Goal: Download file/media

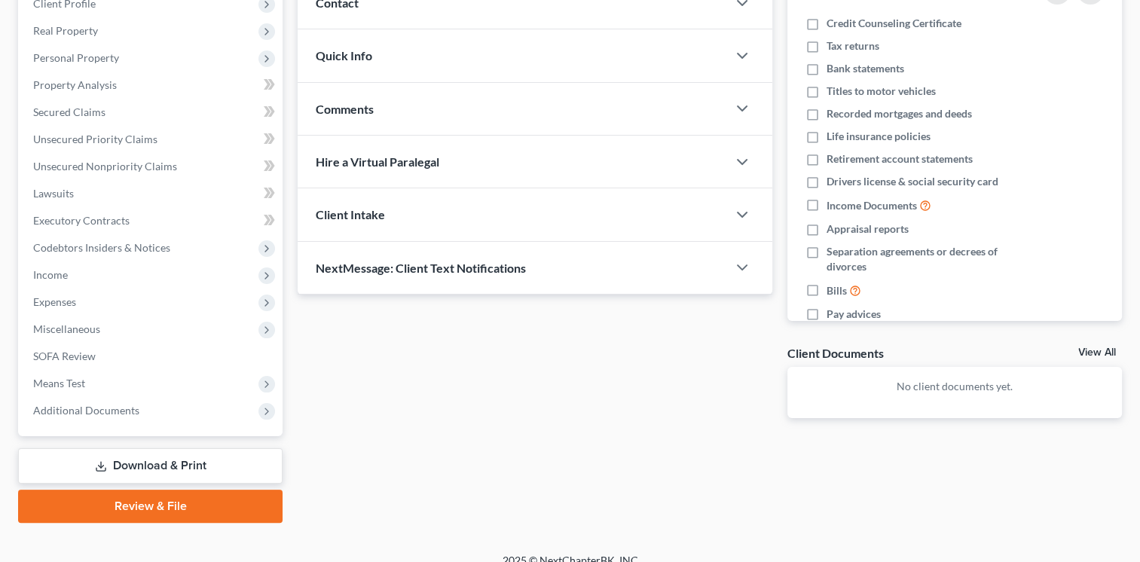
scroll to position [237, 0]
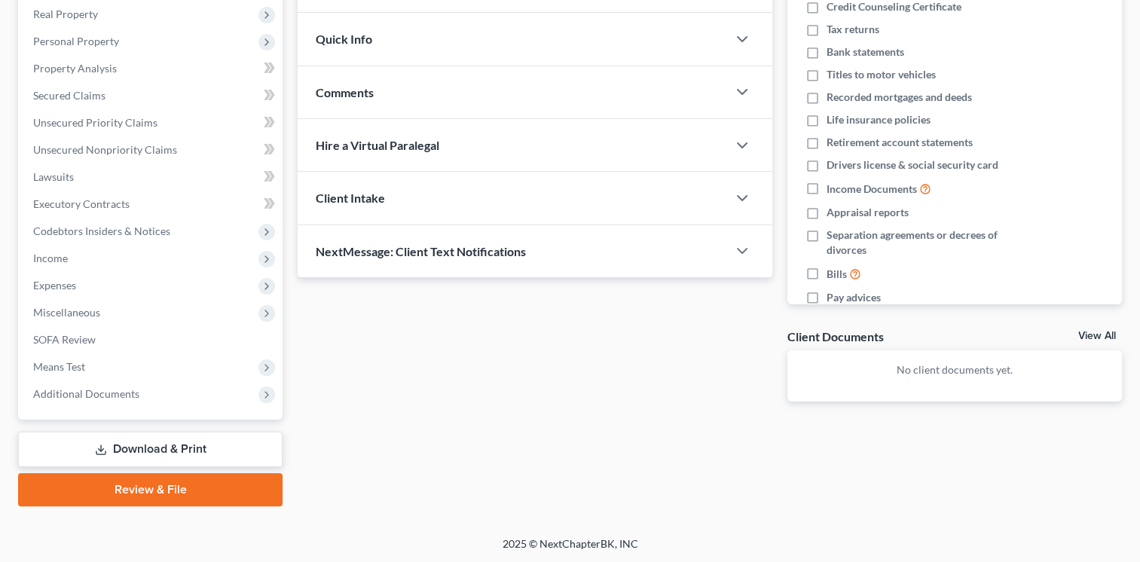
click at [155, 457] on link "Download & Print" at bounding box center [150, 449] width 265 height 35
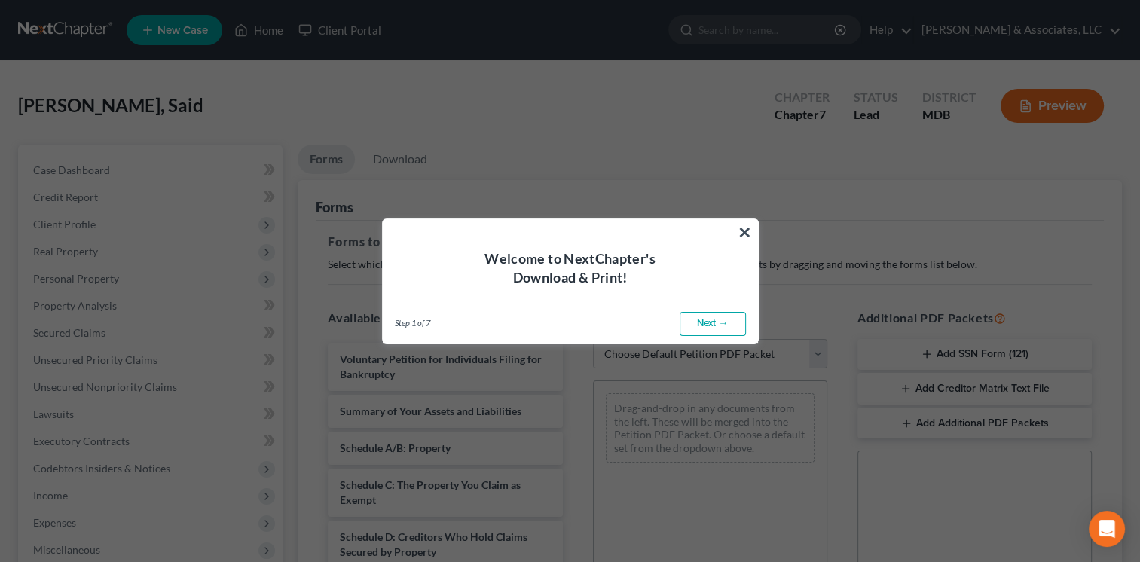
click at [703, 329] on link "Next →" at bounding box center [713, 324] width 66 height 24
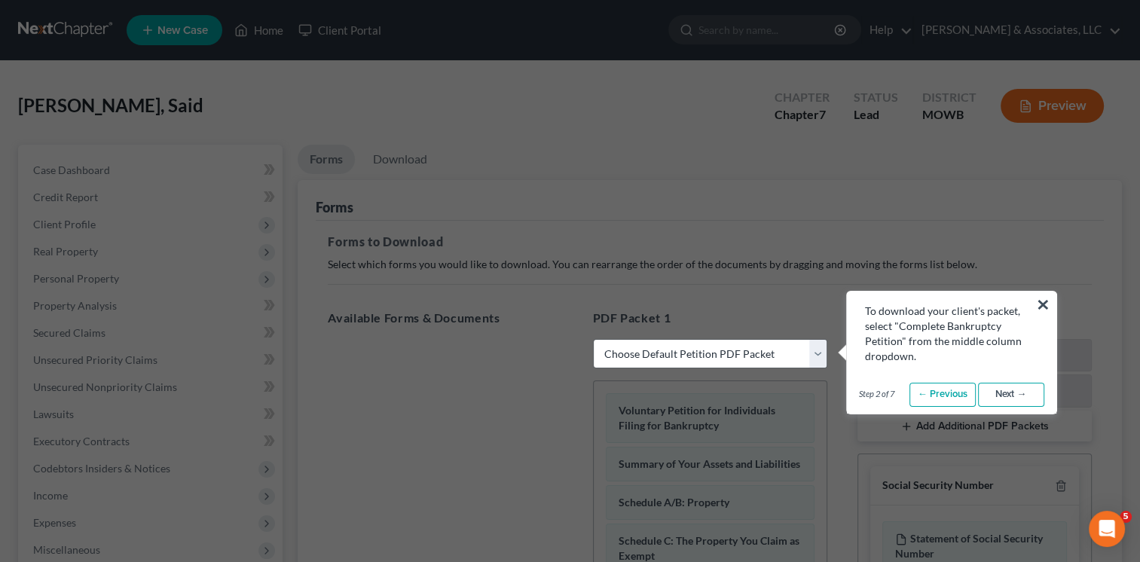
select select "0"
click at [1041, 302] on button "×" at bounding box center [1043, 304] width 14 height 24
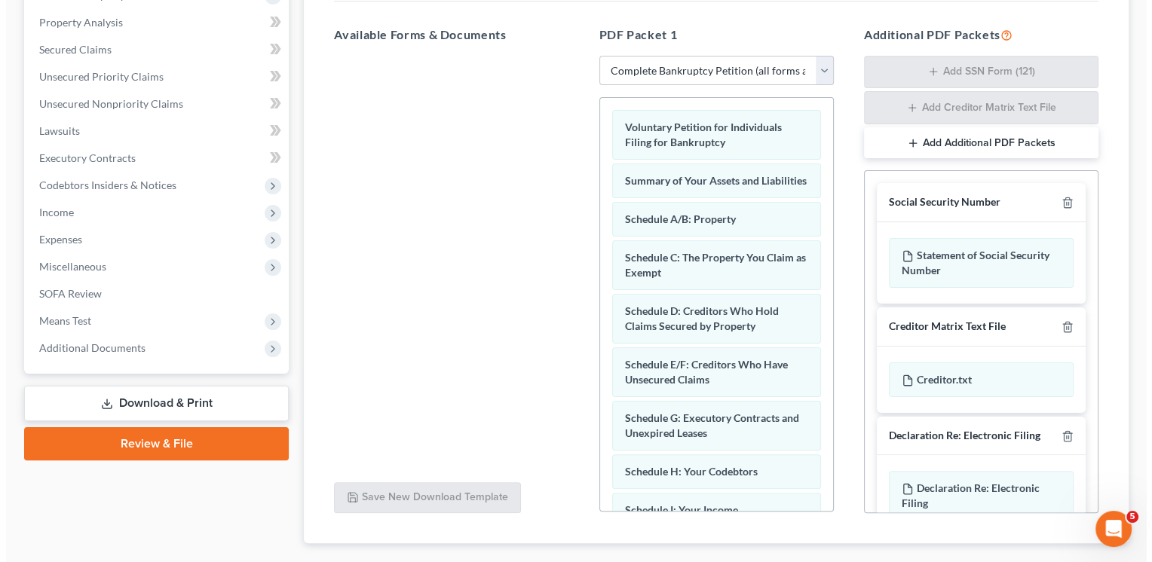
scroll to position [127, 0]
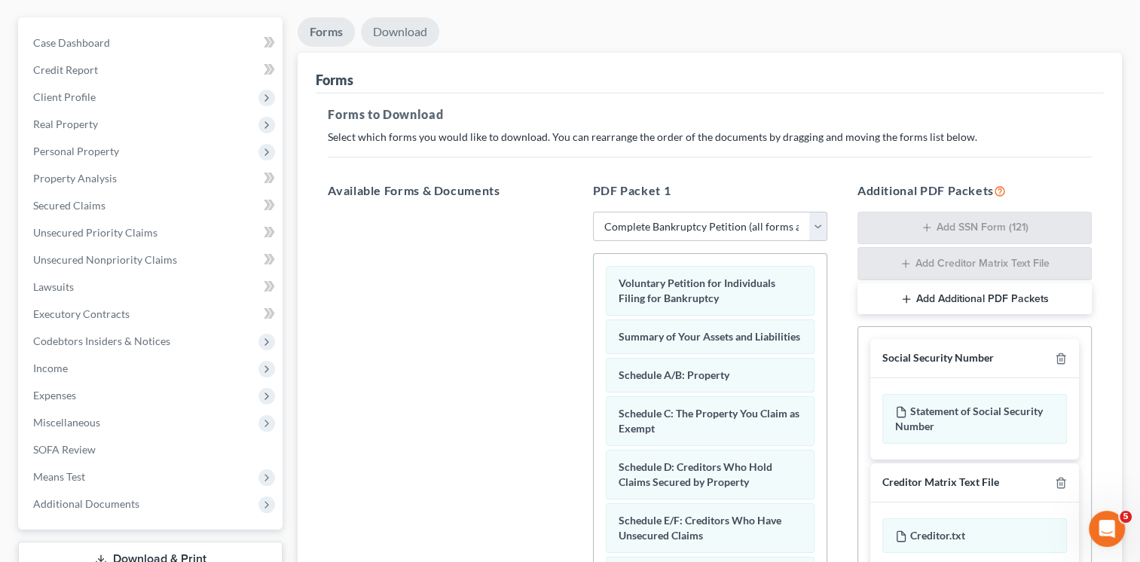
click at [398, 38] on link "Download" at bounding box center [400, 31] width 78 height 29
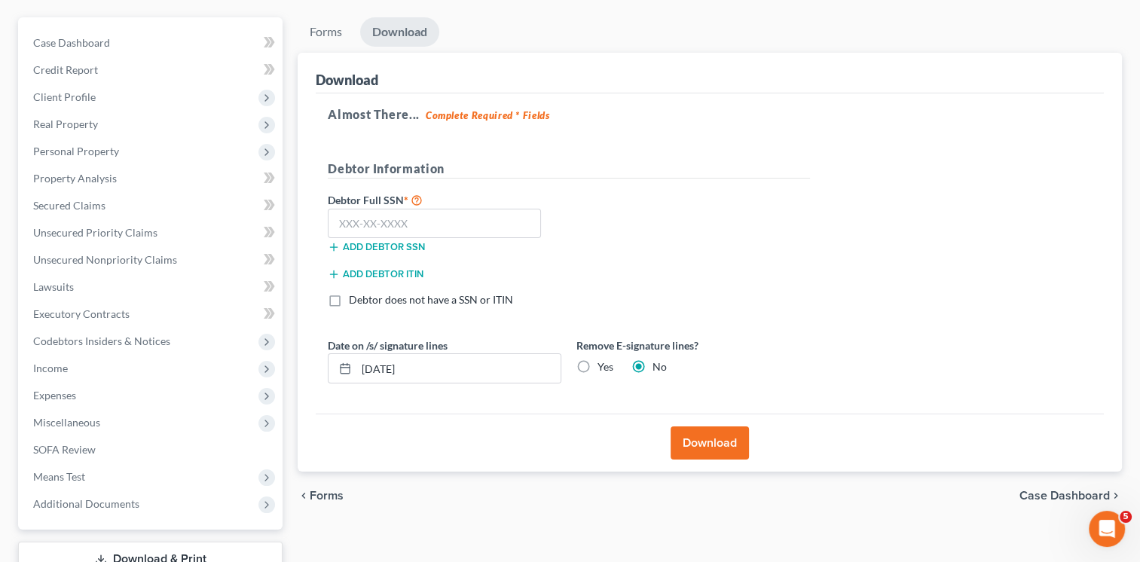
click at [401, 38] on link "Download" at bounding box center [399, 31] width 79 height 29
click at [694, 445] on button "Download" at bounding box center [710, 443] width 78 height 33
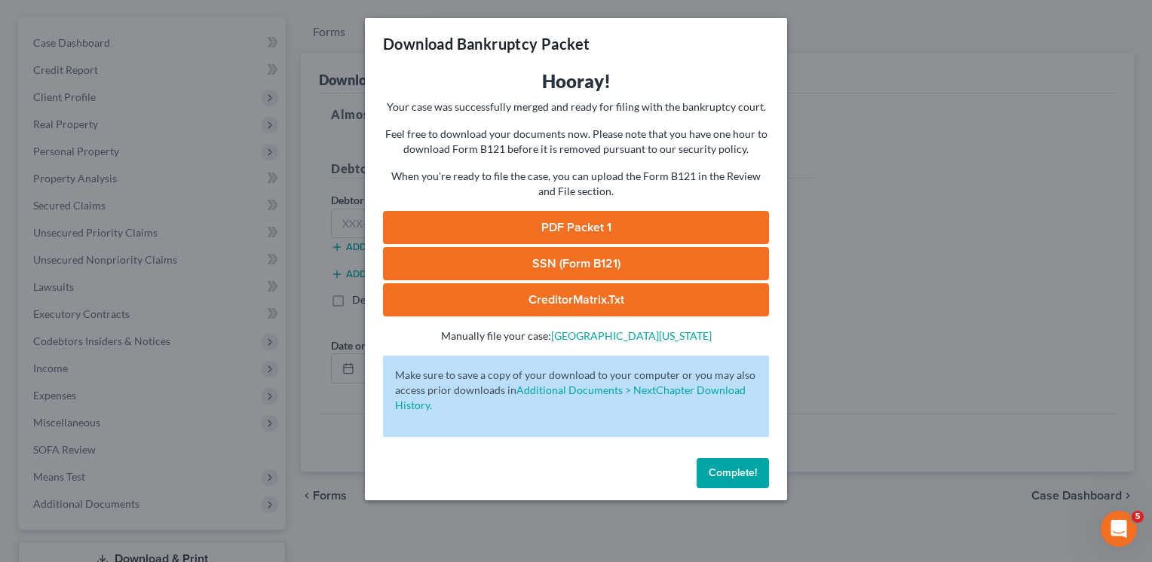
click at [574, 219] on link "PDF Packet 1" at bounding box center [576, 227] width 386 height 33
